Goal: Task Accomplishment & Management: Complete application form

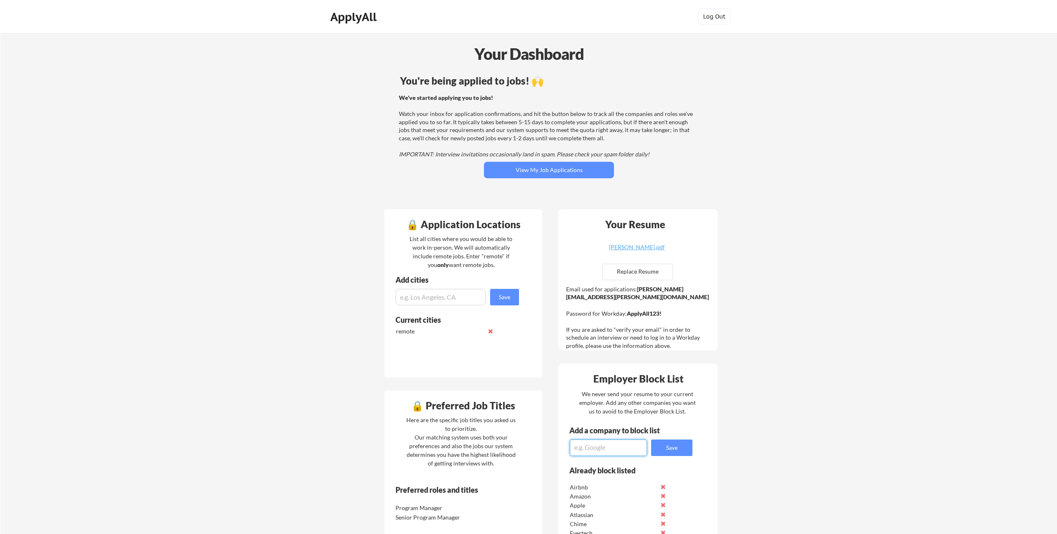
click at [620, 453] on textarea at bounding box center [608, 448] width 77 height 17
type textarea "ClickUp"
click at [680, 455] on button "Save" at bounding box center [671, 448] width 41 height 17
click at [610, 449] on textarea at bounding box center [608, 448] width 77 height 17
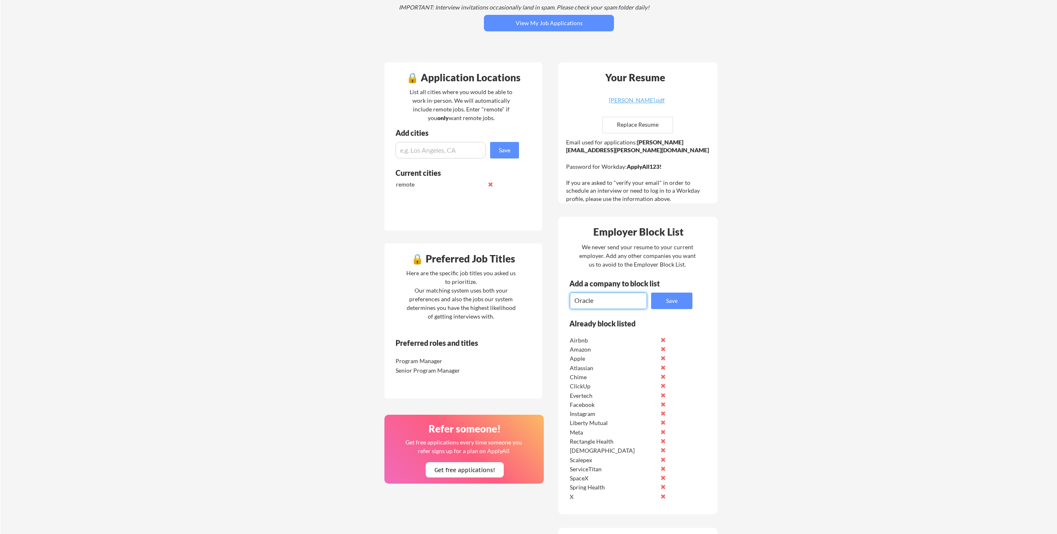
scroll to position [147, 0]
type textarea "Oracle"
click at [671, 306] on button "Save" at bounding box center [671, 300] width 41 height 17
click at [612, 299] on textarea at bounding box center [608, 300] width 77 height 17
click at [605, 298] on textarea "Inizio" at bounding box center [608, 300] width 77 height 17
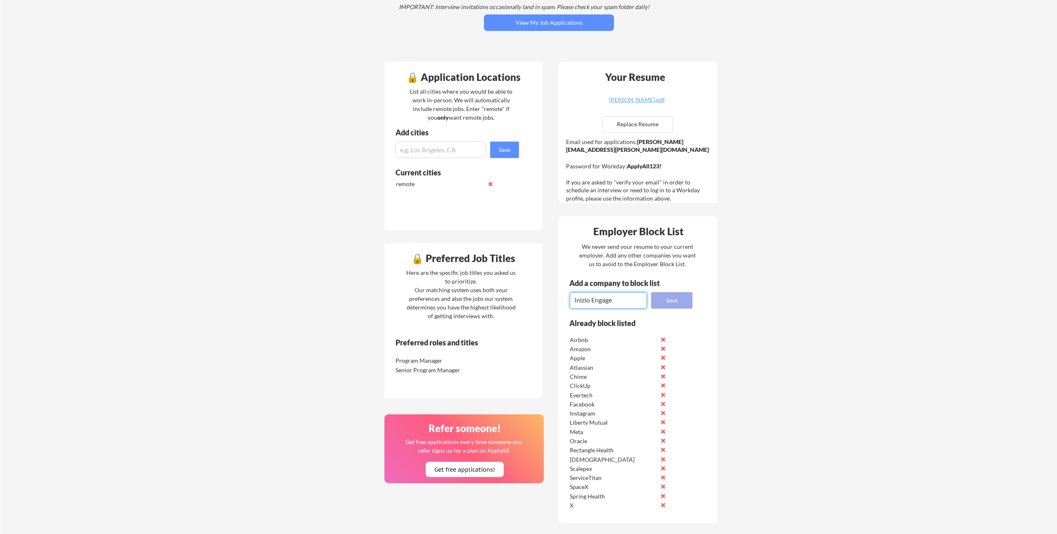
type textarea "Inizio Engage"
click at [667, 300] on button "Save" at bounding box center [671, 300] width 41 height 17
click at [617, 299] on textarea at bounding box center [608, 300] width 77 height 17
type textarea "HSP Group"
click at [668, 297] on button "Save" at bounding box center [671, 300] width 41 height 17
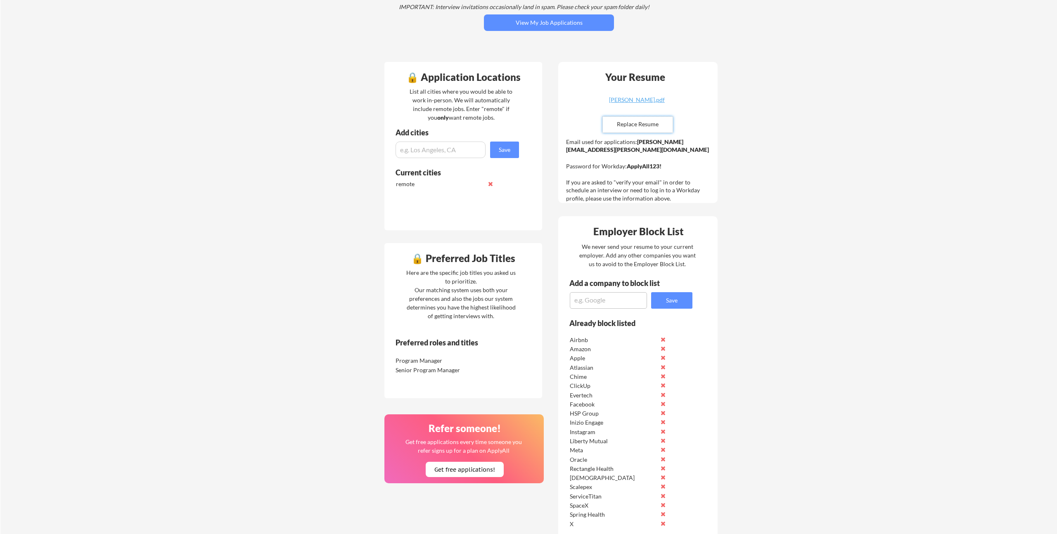
click at [634, 126] on input "file" at bounding box center [638, 125] width 70 height 16
type input "C:\fakepath\[PERSON_NAME].pdf"
